Goal: Task Accomplishment & Management: Manage account settings

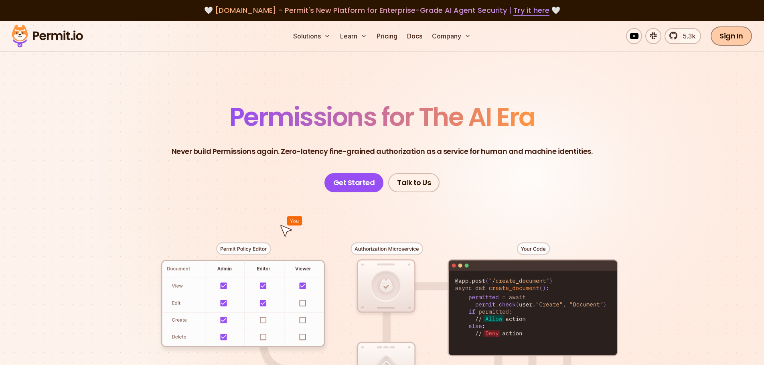
click at [740, 38] on link "Sign In" at bounding box center [730, 35] width 41 height 19
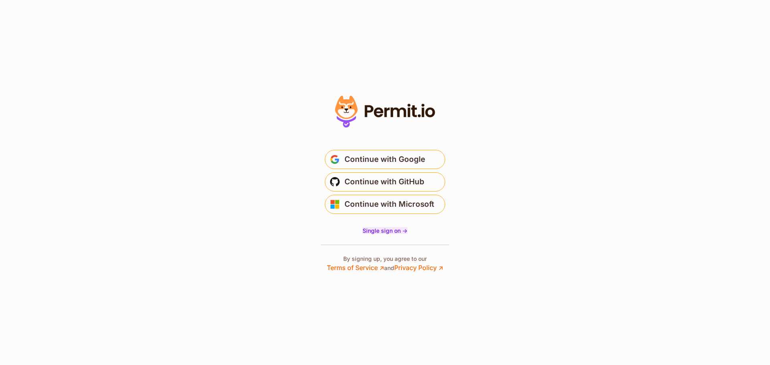
click at [387, 229] on span "Single sign on ->" at bounding box center [384, 230] width 45 height 7
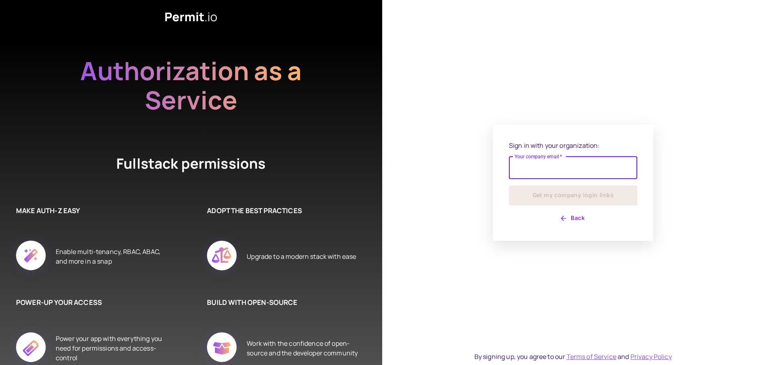
click at [540, 170] on input "Your company email   *" at bounding box center [573, 168] width 128 height 22
type input "**********"
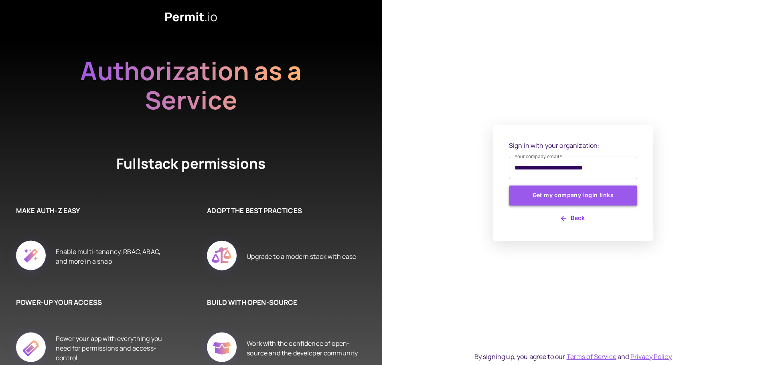
click at [542, 193] on button "Get my company login links" at bounding box center [573, 196] width 128 height 20
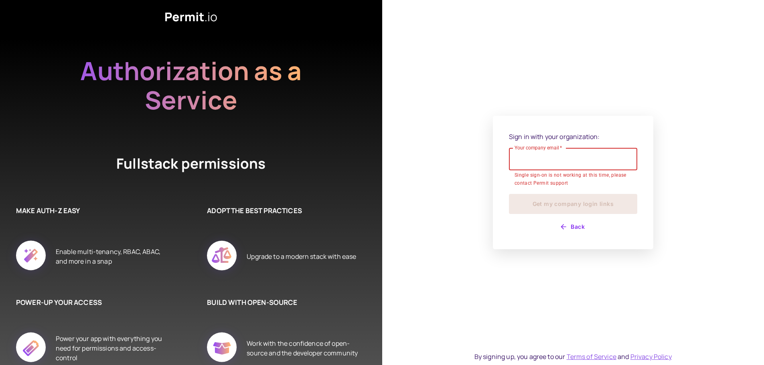
click at [546, 158] on input "Your company email   *" at bounding box center [573, 159] width 128 height 22
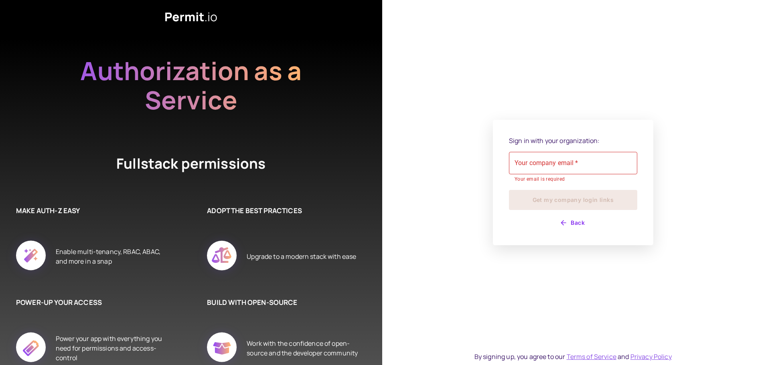
drag, startPoint x: 473, startPoint y: 174, endPoint x: 478, endPoint y: 173, distance: 4.6
click at [477, 173] on div "Sign in with your organization: Your company email   * Your company email   * Y…" at bounding box center [573, 182] width 382 height 365
click at [552, 157] on div "Your company email   * Your company email   * Your email is required" at bounding box center [573, 168] width 128 height 32
type input "**********"
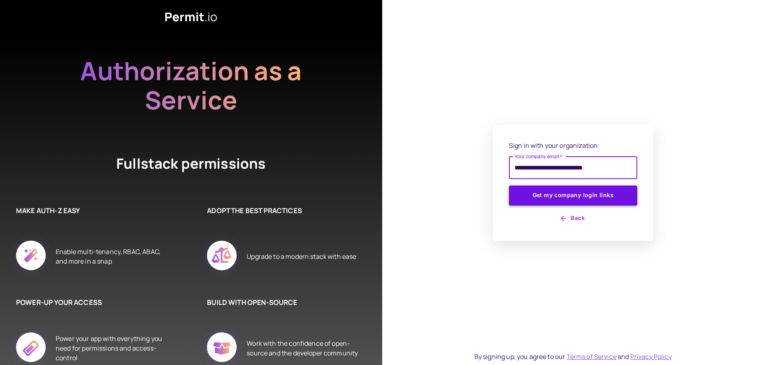
click at [544, 195] on button "Get my company login links" at bounding box center [573, 196] width 128 height 20
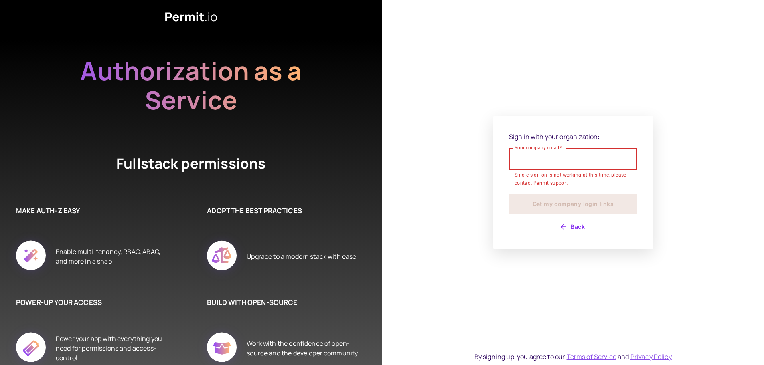
click at [552, 159] on input "Your company email   *" at bounding box center [573, 159] width 128 height 22
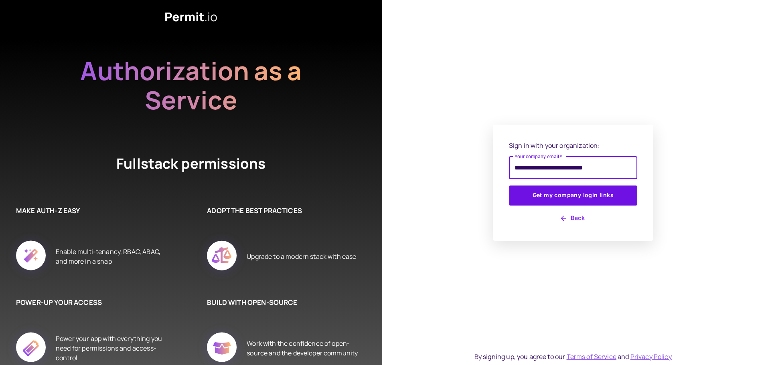
drag, startPoint x: 533, startPoint y: 168, endPoint x: 458, endPoint y: 166, distance: 75.0
click at [458, 166] on div "**********" at bounding box center [573, 182] width 382 height 365
type input "**********"
click at [563, 190] on button "Get my company login links" at bounding box center [573, 196] width 128 height 20
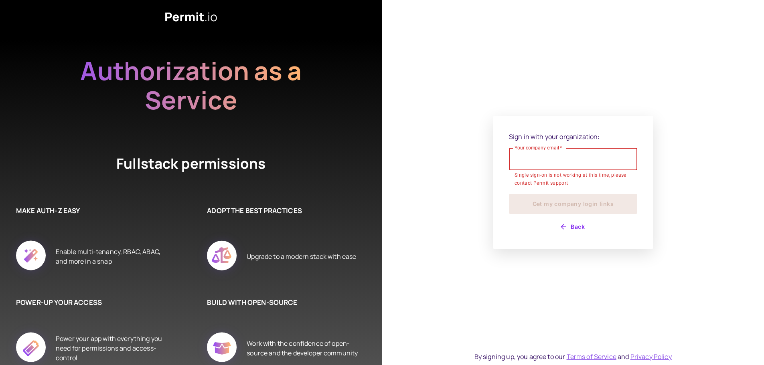
click at [574, 226] on button "Back" at bounding box center [573, 226] width 128 height 13
click at [575, 225] on button "Back" at bounding box center [573, 226] width 128 height 13
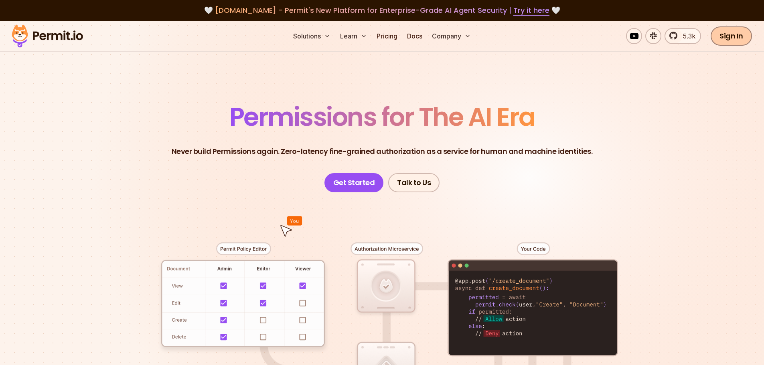
click at [736, 36] on link "Sign In" at bounding box center [730, 35] width 41 height 19
click at [731, 38] on link "Sign In" at bounding box center [730, 35] width 41 height 19
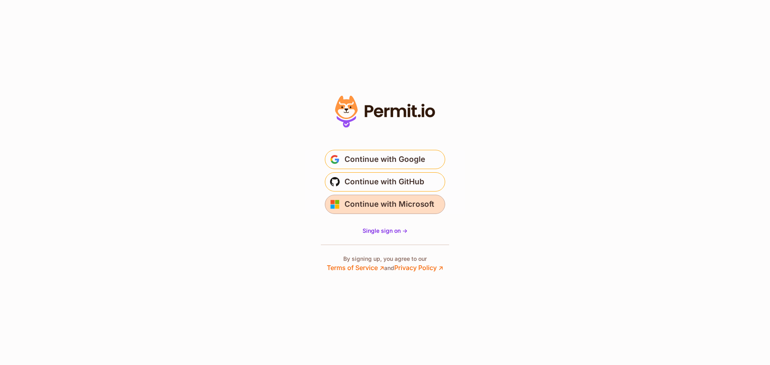
click at [411, 210] on span "Continue with Microsoft" at bounding box center [389, 204] width 90 height 13
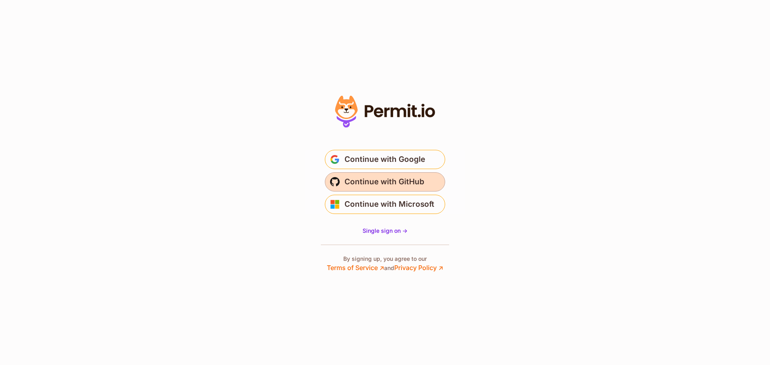
click at [388, 183] on span "Continue with GitHub" at bounding box center [384, 182] width 80 height 13
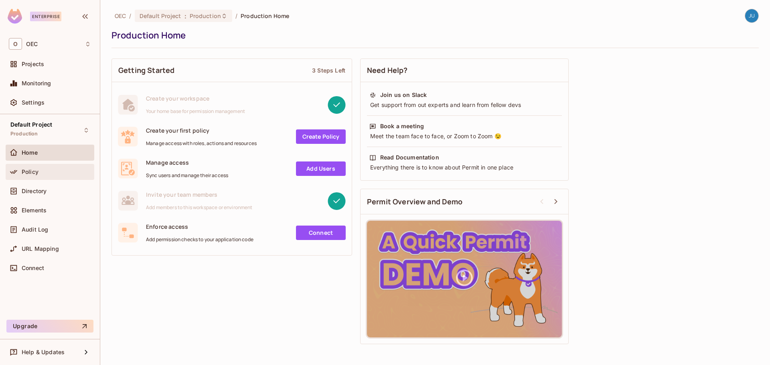
click at [38, 170] on div "Policy" at bounding box center [56, 172] width 69 height 6
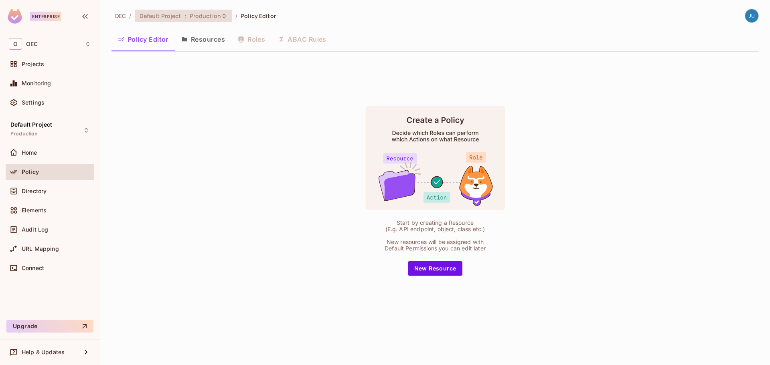
click at [178, 16] on span "Default Project" at bounding box center [160, 16] width 42 height 8
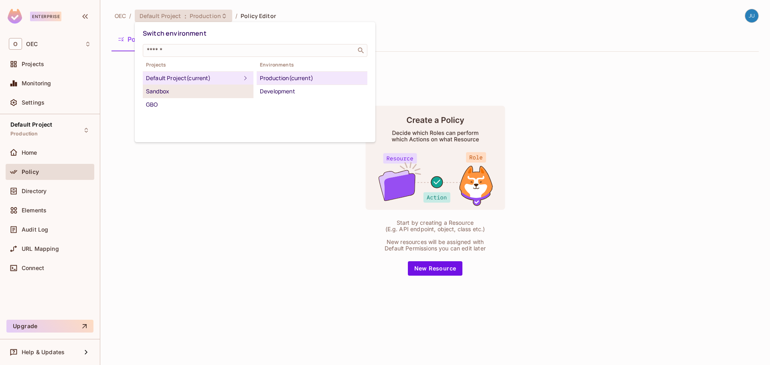
click at [182, 88] on div "Sandbox" at bounding box center [198, 92] width 104 height 10
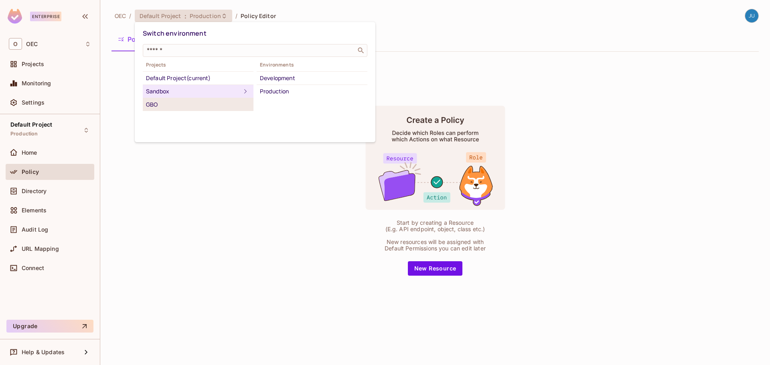
click at [182, 108] on div "GBO" at bounding box center [198, 105] width 104 height 10
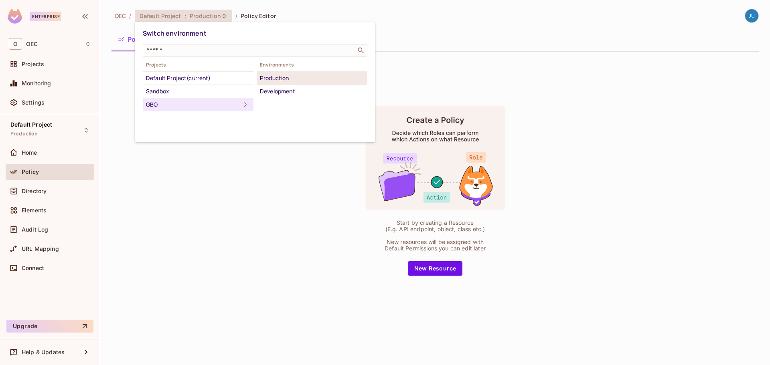
click at [282, 81] on div "Production" at bounding box center [312, 78] width 104 height 10
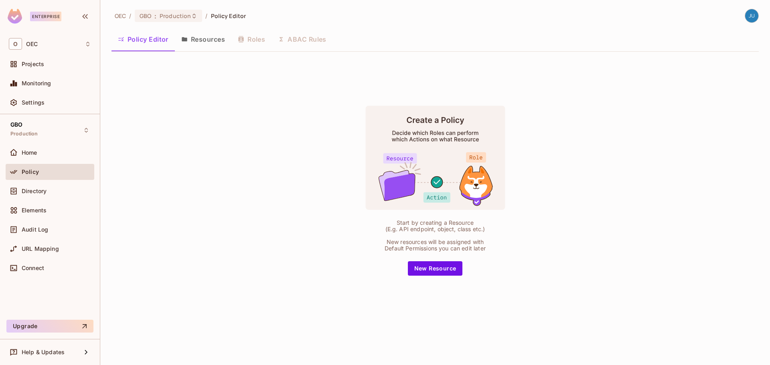
click at [196, 41] on button "Resources" at bounding box center [203, 39] width 57 height 20
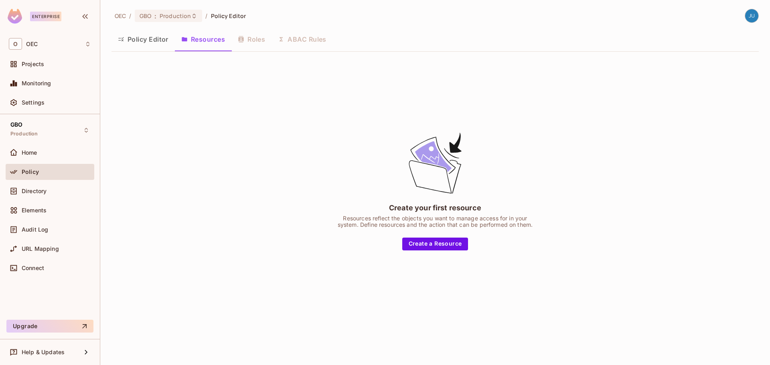
click at [156, 41] on button "Policy Editor" at bounding box center [142, 39] width 63 height 20
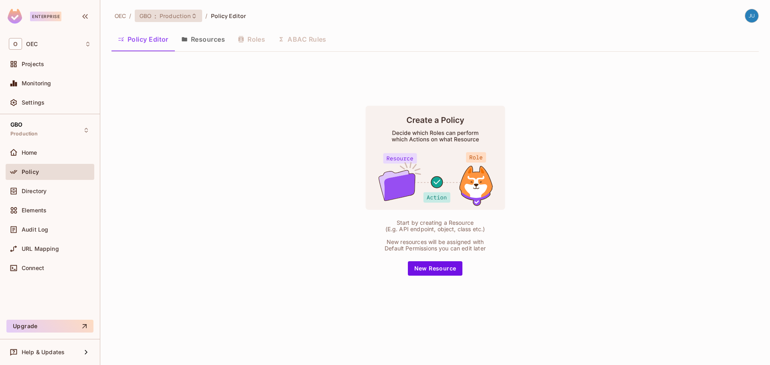
click at [174, 20] on div "GBO : Production" at bounding box center [169, 16] width 68 height 12
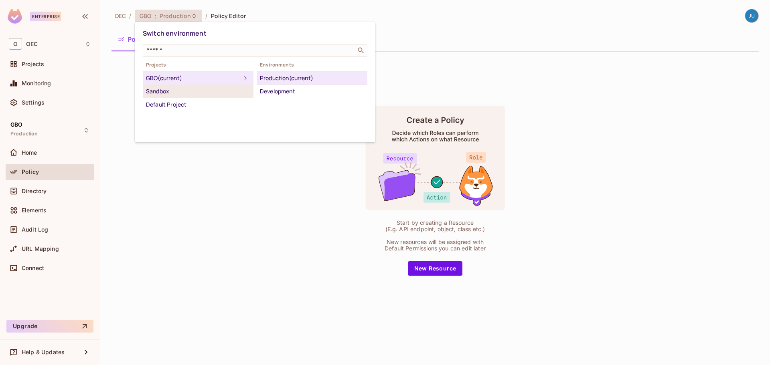
click at [170, 89] on div "Sandbox" at bounding box center [198, 92] width 104 height 10
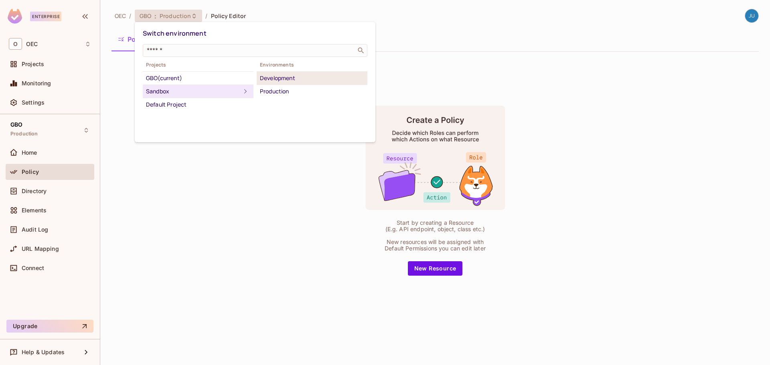
click at [296, 83] on li "Development" at bounding box center [312, 78] width 111 height 13
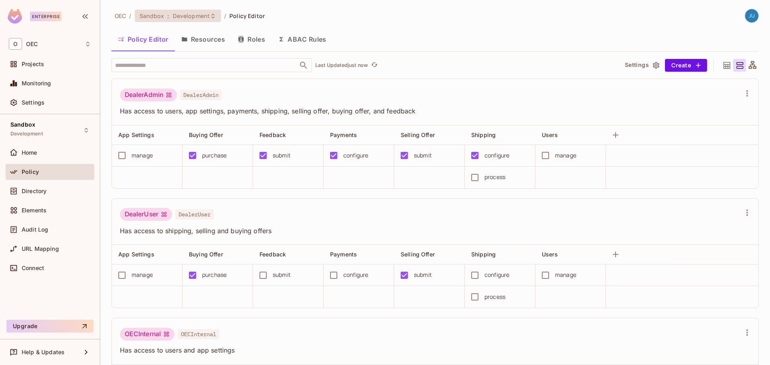
click at [178, 15] on span "Development" at bounding box center [191, 16] width 37 height 8
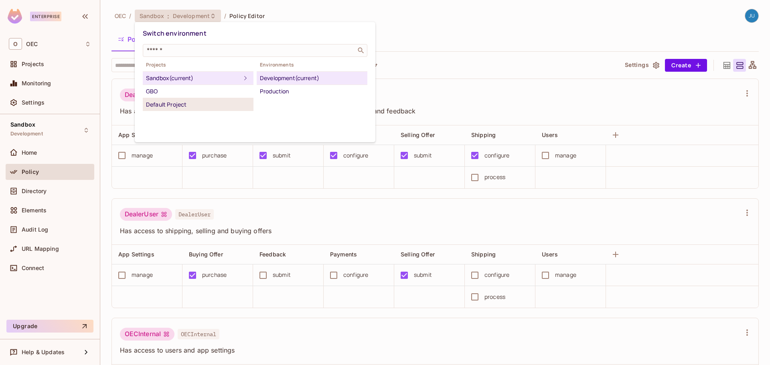
click at [200, 105] on div "Default Project" at bounding box center [198, 105] width 104 height 10
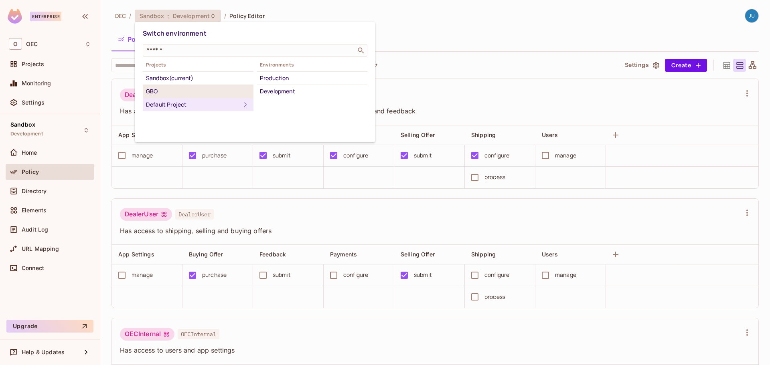
click at [197, 93] on div "GBO" at bounding box center [198, 92] width 104 height 10
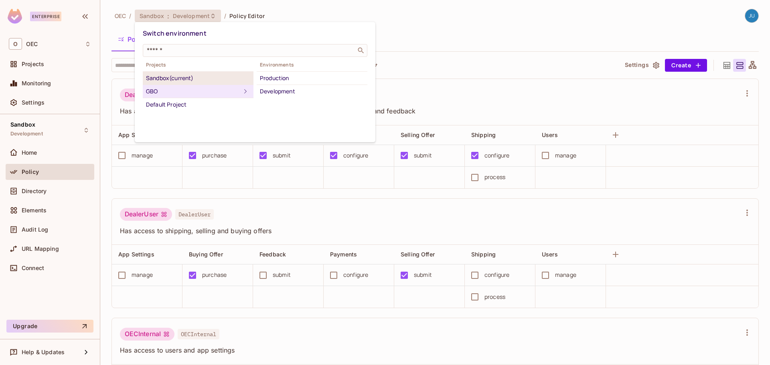
click at [196, 85] on li "Sandbox (current)" at bounding box center [198, 78] width 111 height 13
click at [195, 91] on div "GBO" at bounding box center [198, 92] width 104 height 10
click at [520, 17] on div at bounding box center [385, 182] width 770 height 365
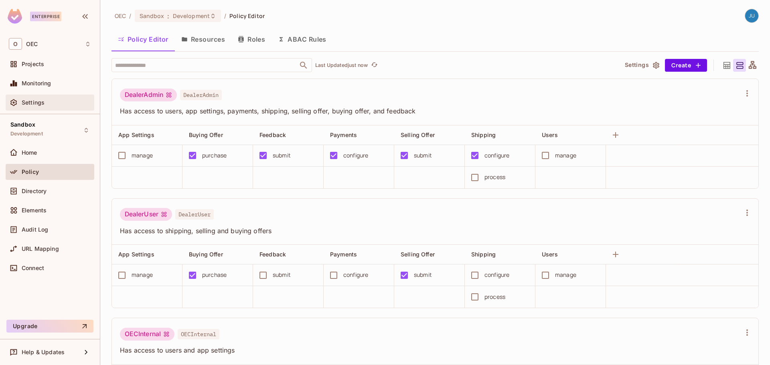
click at [40, 101] on span "Settings" at bounding box center [33, 102] width 23 height 6
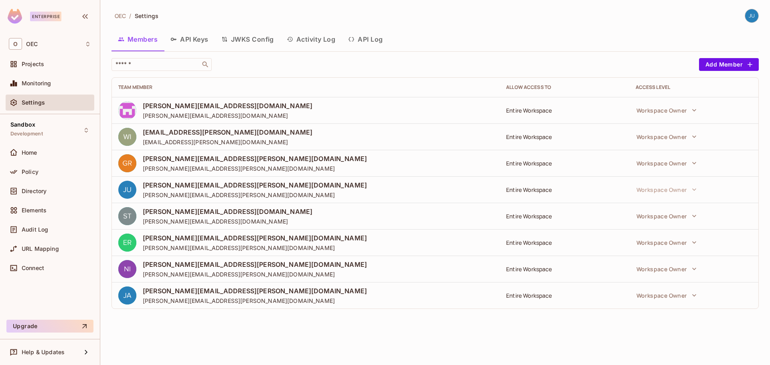
click at [360, 39] on button "API Log" at bounding box center [365, 39] width 47 height 20
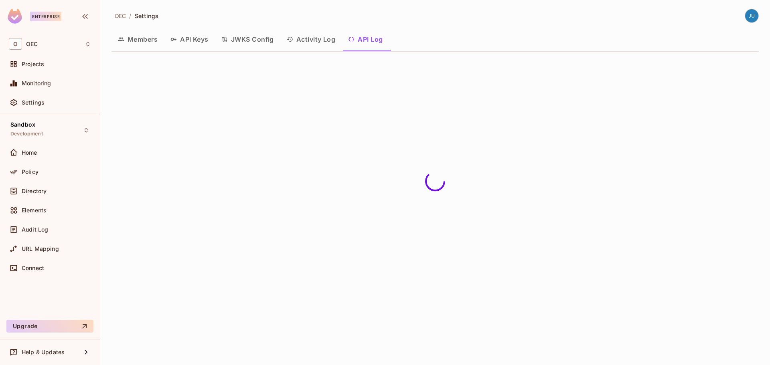
click at [313, 40] on button "Activity Log" at bounding box center [311, 39] width 62 height 20
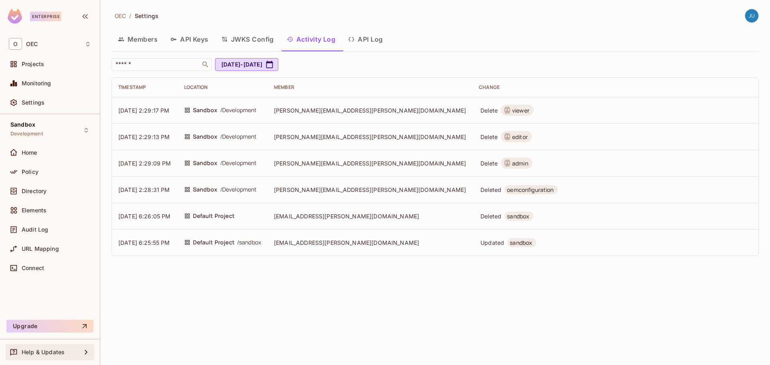
click at [49, 357] on div "Help & Updates" at bounding box center [50, 352] width 89 height 16
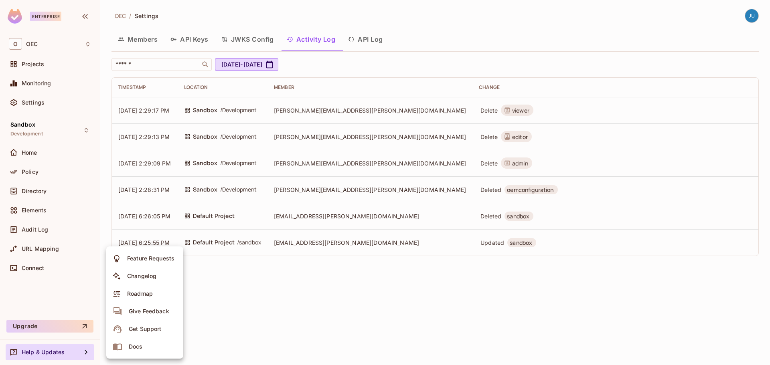
click at [49, 357] on div at bounding box center [385, 182] width 770 height 365
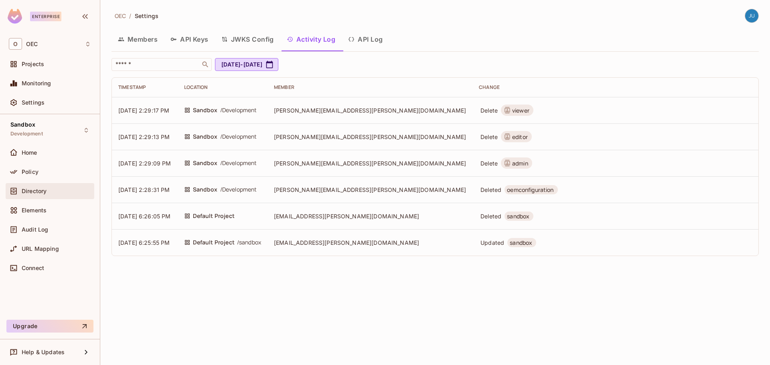
click at [60, 191] on div "Directory" at bounding box center [56, 191] width 69 height 6
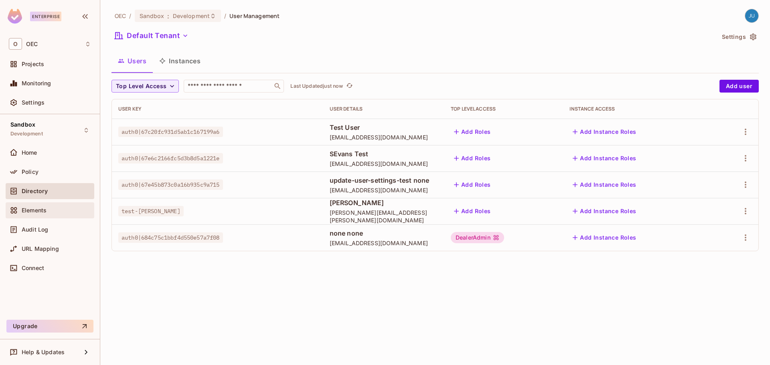
click at [44, 207] on span "Elements" at bounding box center [34, 210] width 25 height 6
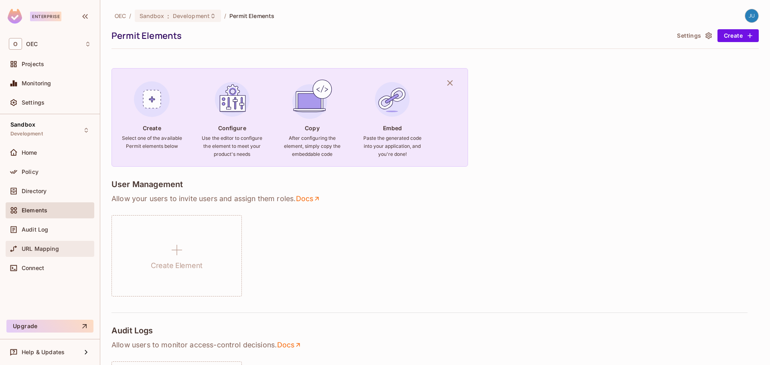
click at [39, 246] on span "URL Mapping" at bounding box center [40, 249] width 37 height 6
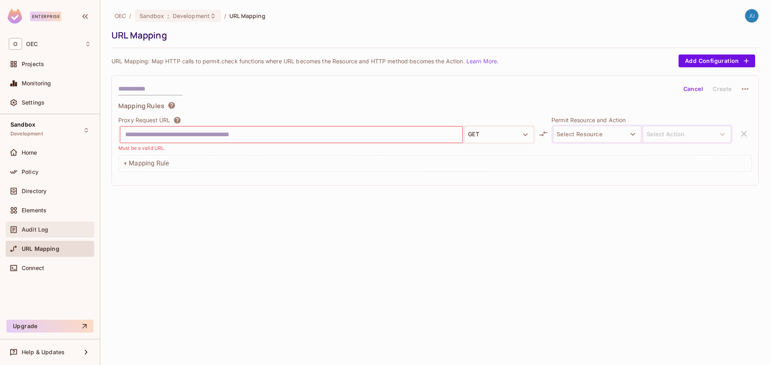
click at [39, 233] on div "Audit Log" at bounding box center [50, 230] width 82 height 10
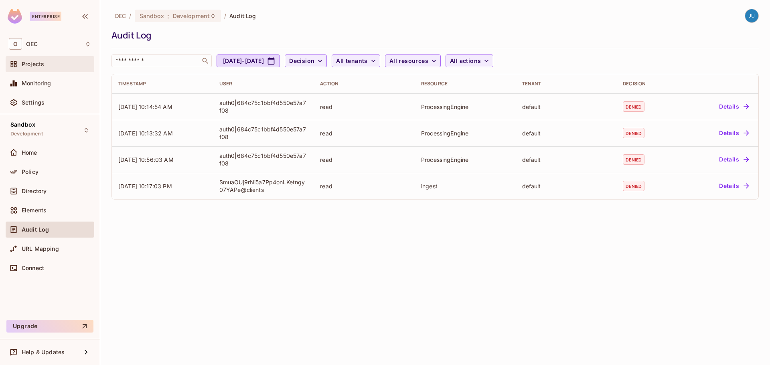
click at [37, 64] on span "Projects" at bounding box center [33, 64] width 22 height 6
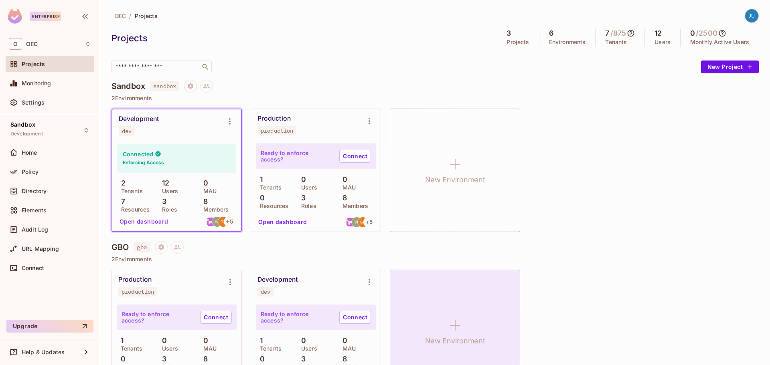
scroll to position [160, 0]
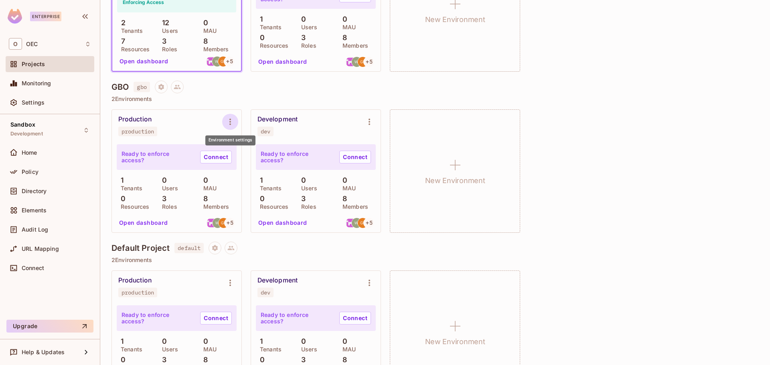
click at [229, 120] on icon "Environment settings" at bounding box center [230, 122] width 10 height 10
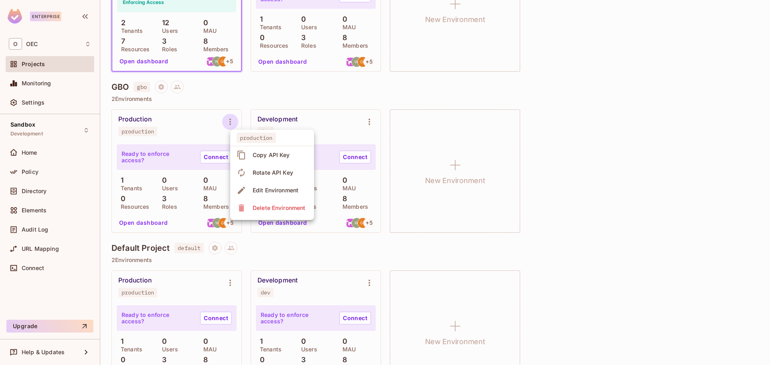
click at [266, 187] on div "Edit Environment" at bounding box center [276, 190] width 46 height 8
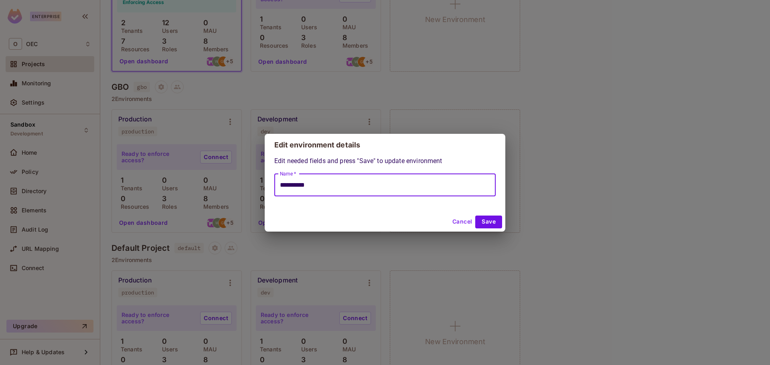
drag, startPoint x: 342, startPoint y: 184, endPoint x: 254, endPoint y: 185, distance: 88.2
click at [254, 185] on div "**********" at bounding box center [385, 182] width 770 height 365
type input "****"
click at [489, 220] on button "Save" at bounding box center [488, 222] width 27 height 13
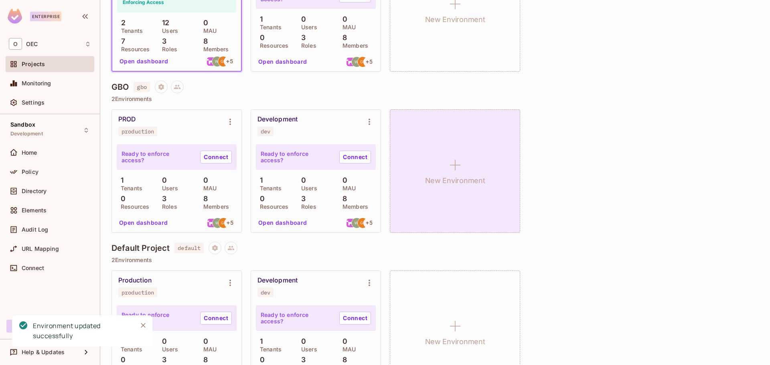
click at [447, 154] on div "New Environment" at bounding box center [455, 170] width 130 height 123
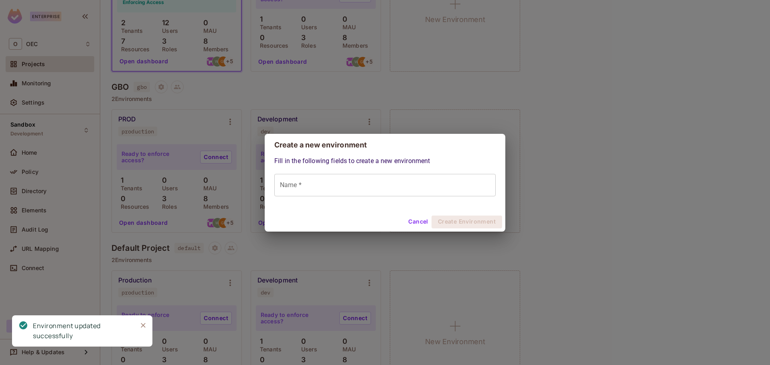
click at [354, 185] on input "Name *" at bounding box center [384, 185] width 221 height 22
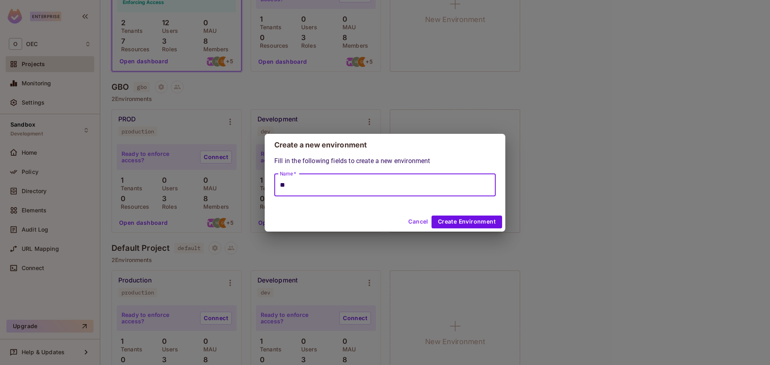
type input "*"
type input "*****"
click at [467, 220] on button "Create Environment" at bounding box center [466, 222] width 71 height 13
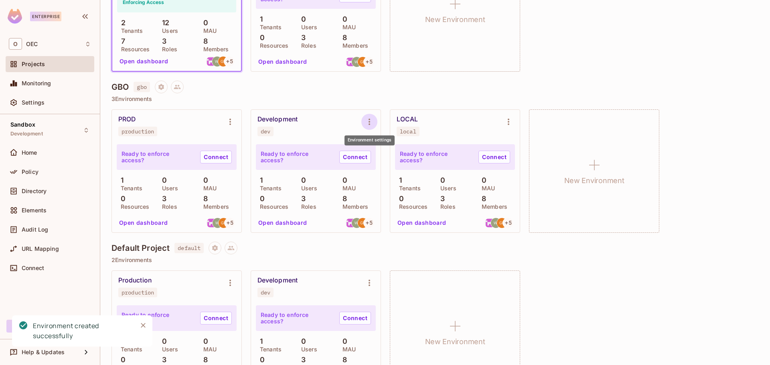
click at [365, 120] on icon "Environment settings" at bounding box center [369, 122] width 10 height 10
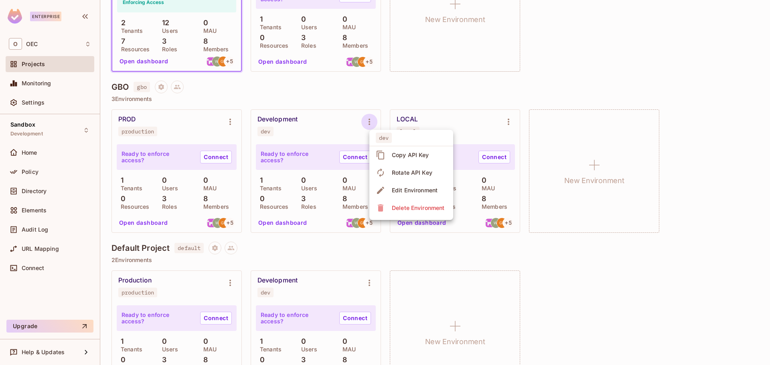
click at [402, 192] on div "Edit Environment" at bounding box center [415, 190] width 46 height 8
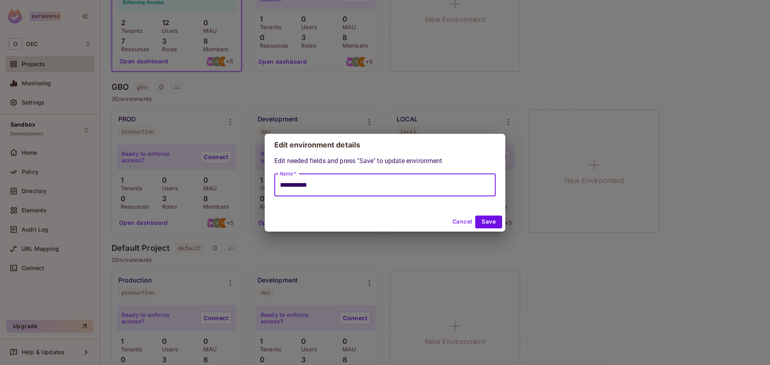
click at [402, 192] on input "**********" at bounding box center [384, 185] width 221 height 22
type input "***"
click at [491, 219] on button "Save" at bounding box center [488, 222] width 27 height 13
